Goal: Task Accomplishment & Management: Manage account settings

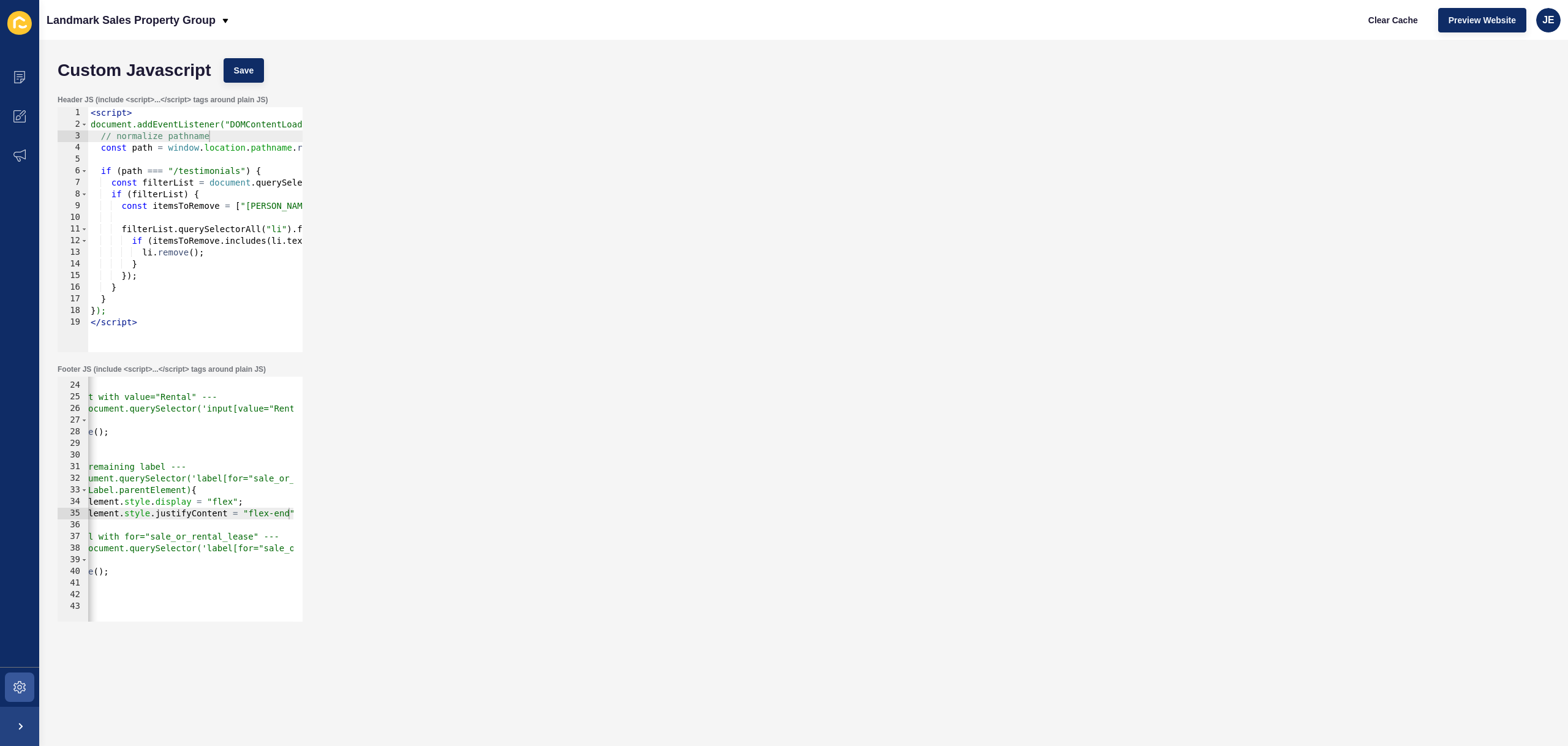
scroll to position [0, 111]
click at [1538, 22] on div "JE" at bounding box center [1548, 20] width 24 height 24
click at [1488, 102] on link "Logout" at bounding box center [1520, 102] width 90 height 27
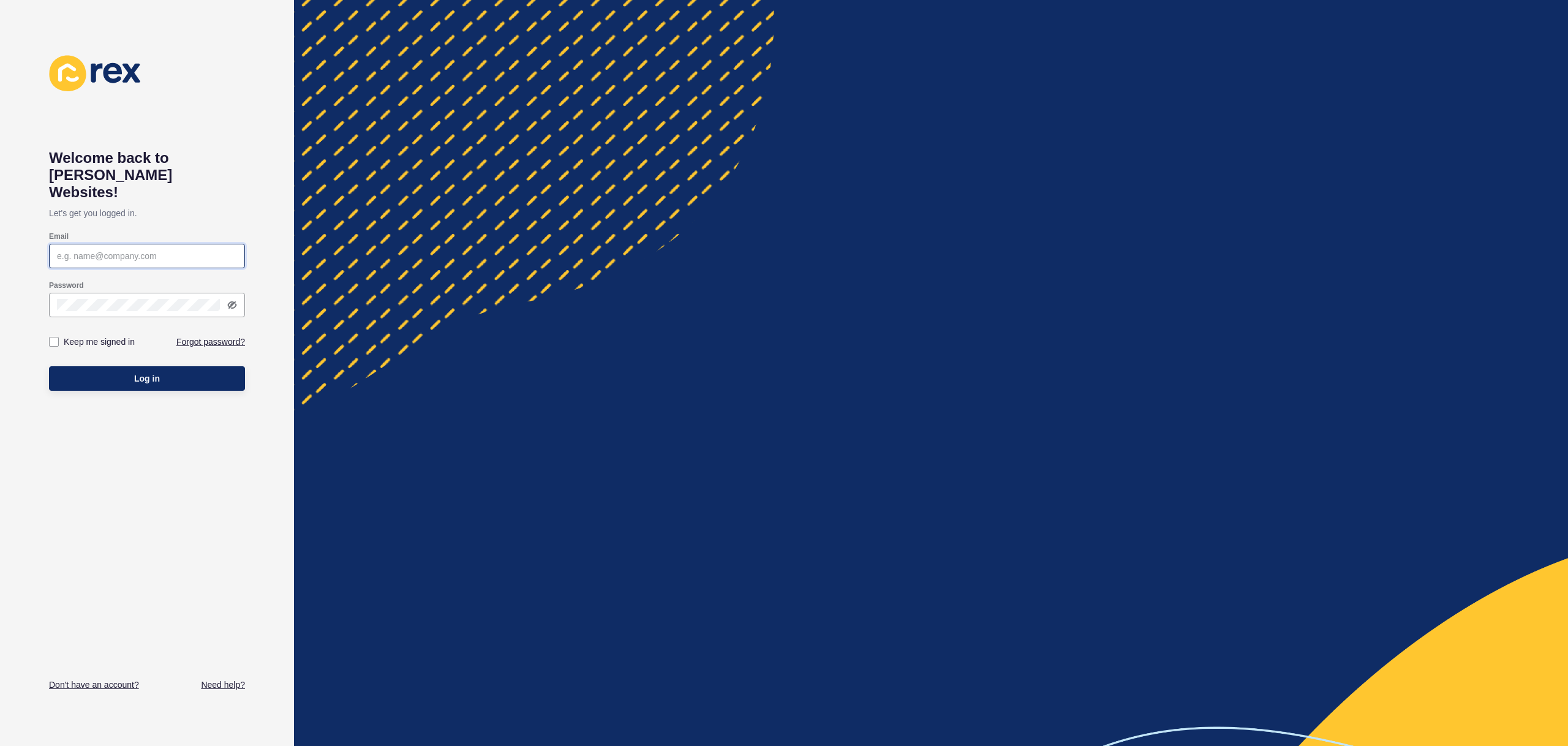
type input "[EMAIL_ADDRESS][PERSON_NAME][DOMAIN_NAME]"
click at [149, 372] on span "Log in" at bounding box center [147, 378] width 26 height 12
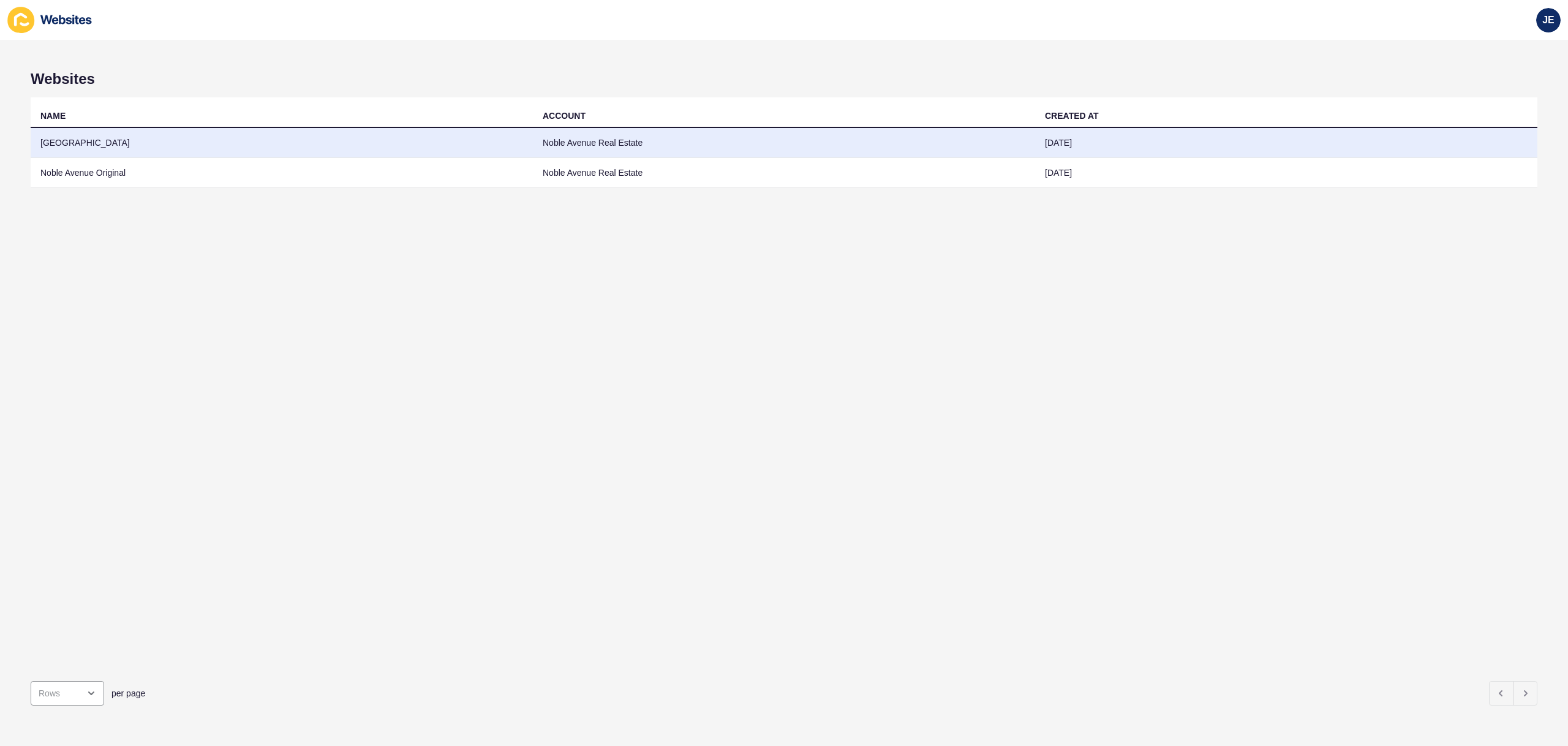
click at [120, 145] on td "[GEOGRAPHIC_DATA]" at bounding box center [281, 143] width 502 height 30
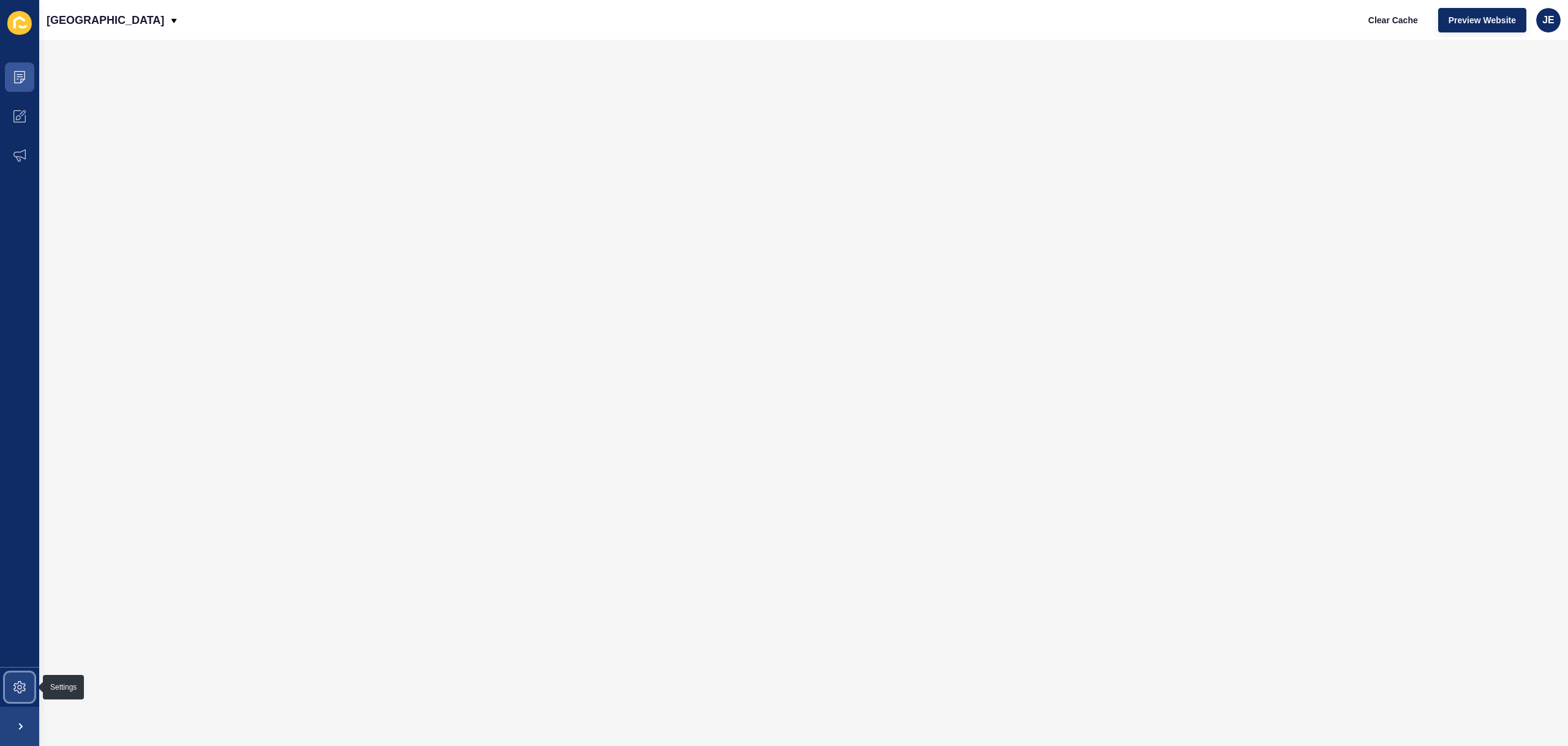
click at [15, 681] on icon at bounding box center [19, 687] width 12 height 12
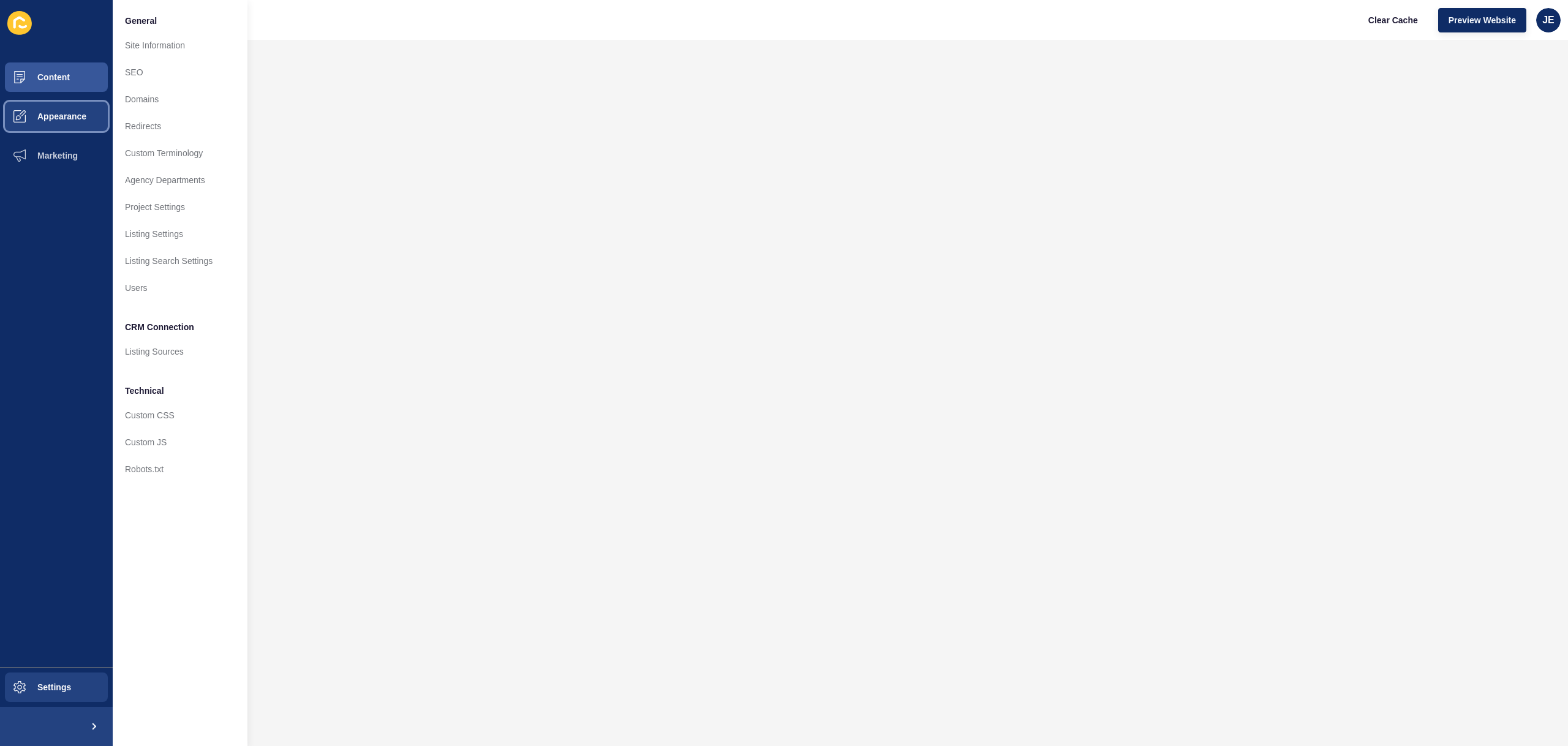
click at [49, 116] on span "Appearance" at bounding box center [42, 116] width 88 height 10
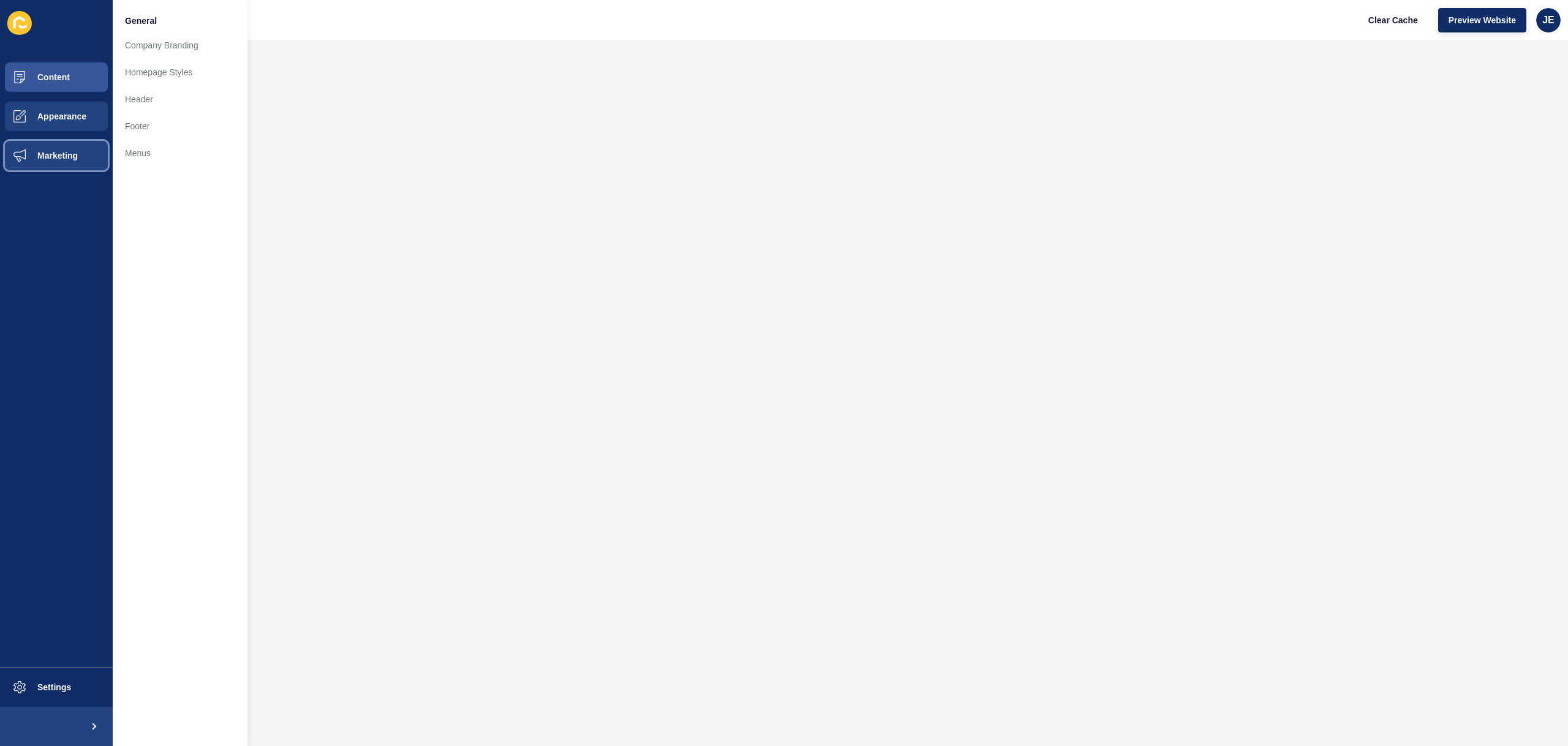
click at [40, 153] on span "Marketing" at bounding box center [38, 155] width 80 height 10
click at [72, 101] on button "Appearance" at bounding box center [56, 116] width 112 height 39
click at [68, 148] on button "Marketing" at bounding box center [56, 155] width 112 height 39
click at [71, 93] on button "Content" at bounding box center [56, 77] width 112 height 39
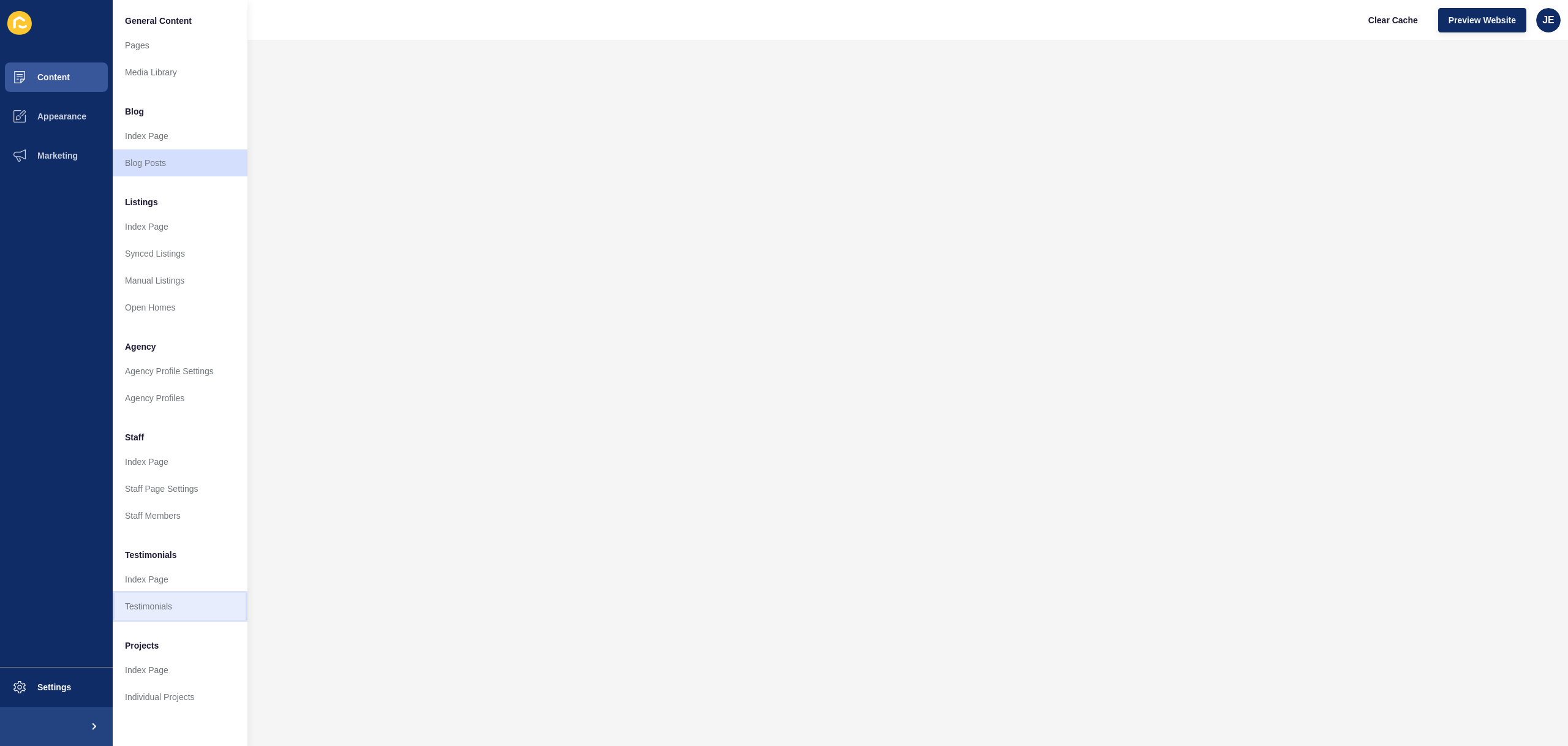
click at [150, 616] on link "Testimonials" at bounding box center [180, 607] width 135 height 27
